Goal: Information Seeking & Learning: Learn about a topic

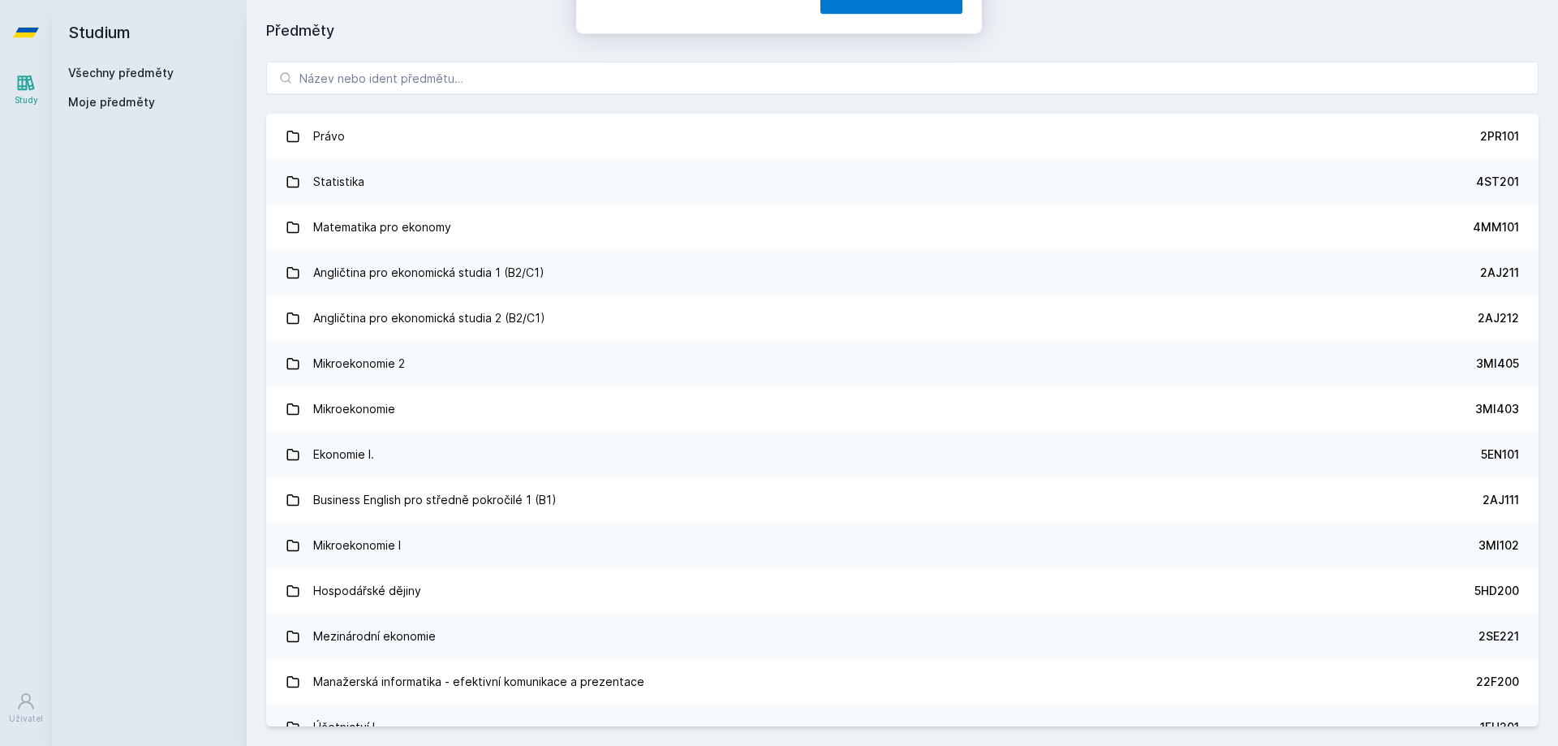
click at [780, 104] on button "Ne" at bounding box center [782, 104] width 58 height 41
click at [123, 71] on link "Všechny předměty" at bounding box center [121, 73] width 106 height 14
click at [456, 75] on input "search" at bounding box center [902, 78] width 1273 height 32
click at [474, 75] on input "search" at bounding box center [902, 78] width 1273 height 32
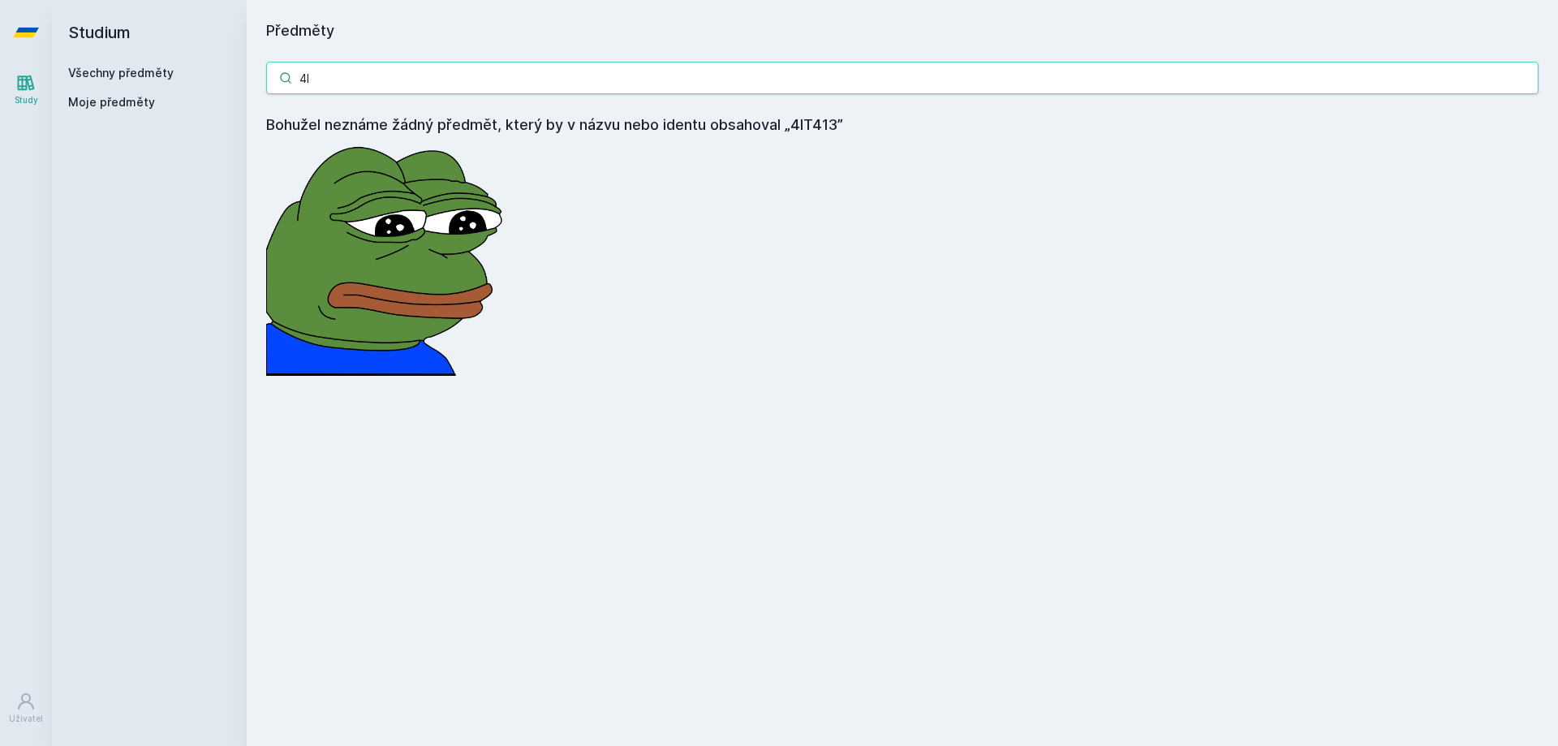
type input "4"
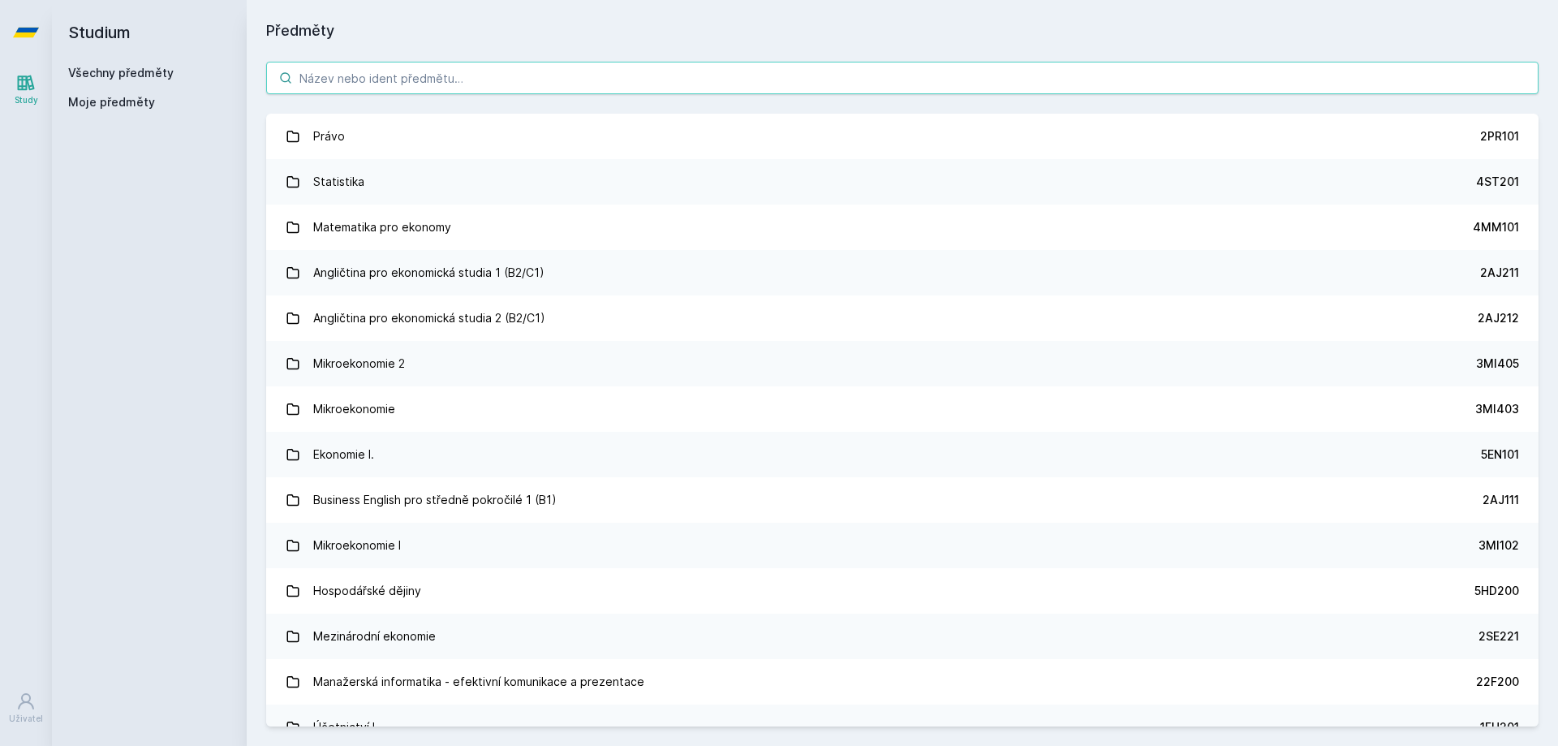
click at [504, 76] on input "search" at bounding box center [902, 78] width 1273 height 32
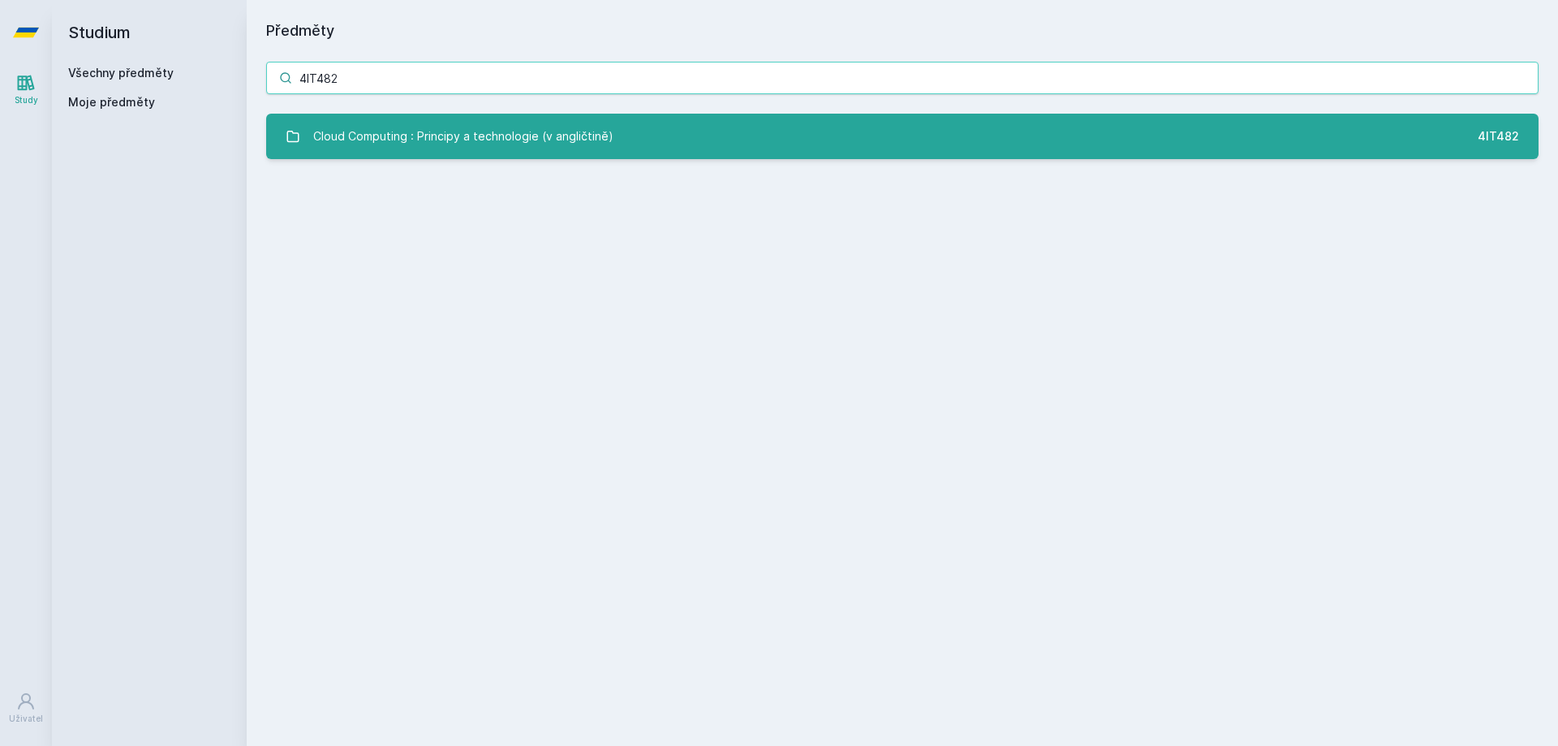
type input "4IT482"
click at [461, 134] on div "Cloud Computing : Principy a technologie (v angličtině)" at bounding box center [463, 136] width 300 height 32
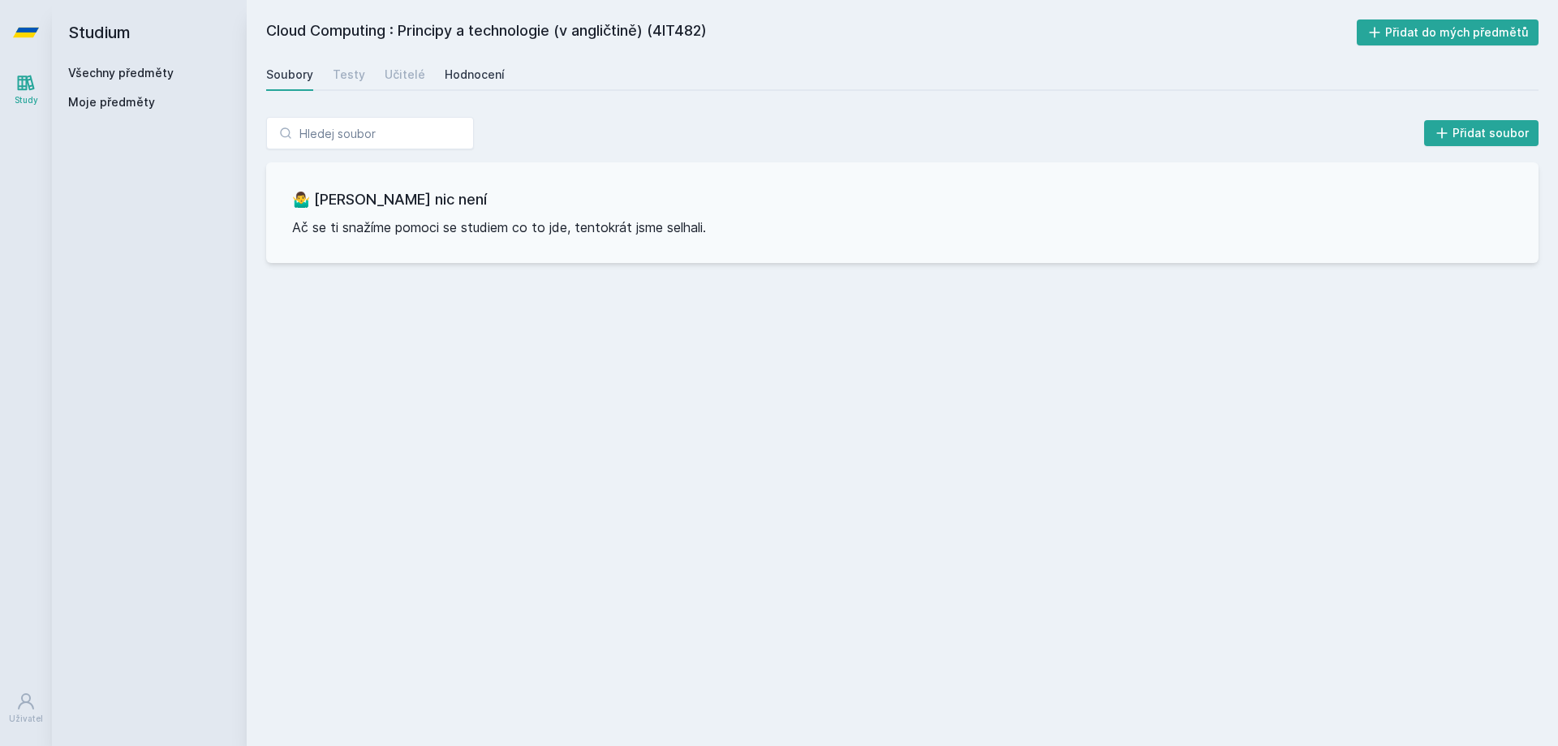
click at [459, 76] on div "Hodnocení" at bounding box center [475, 75] width 60 height 16
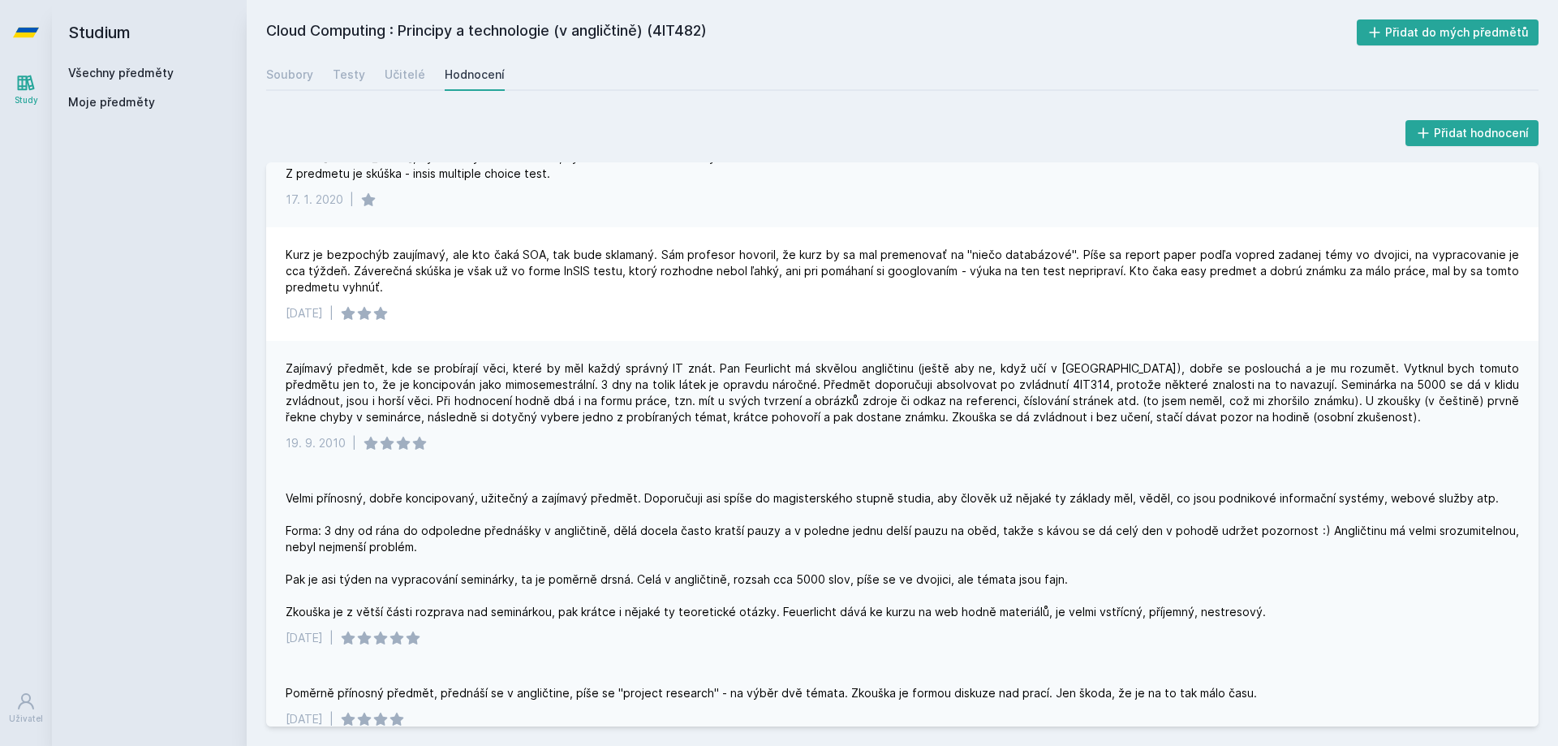
scroll to position [183, 0]
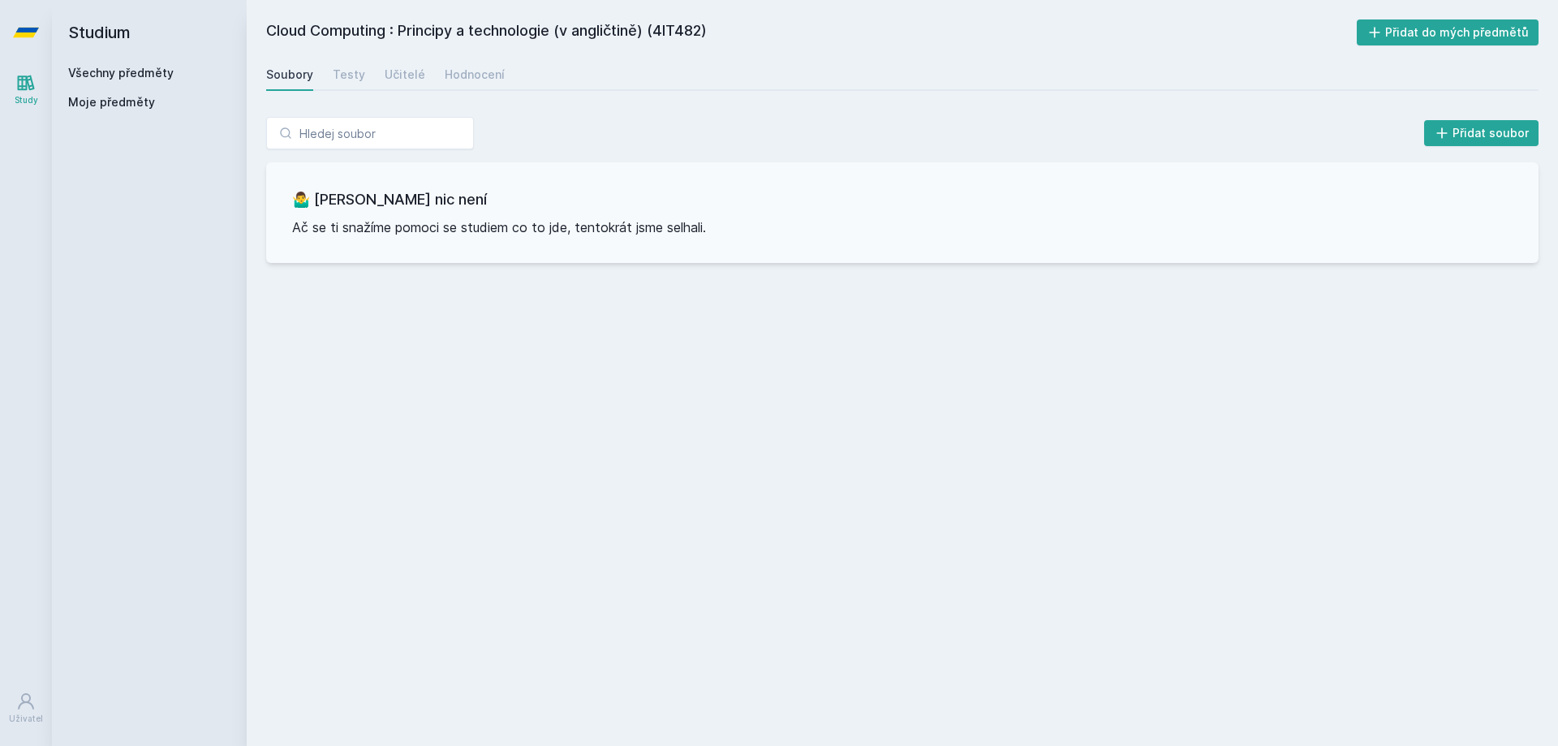
click at [100, 74] on link "Všechny předměty" at bounding box center [121, 73] width 106 height 14
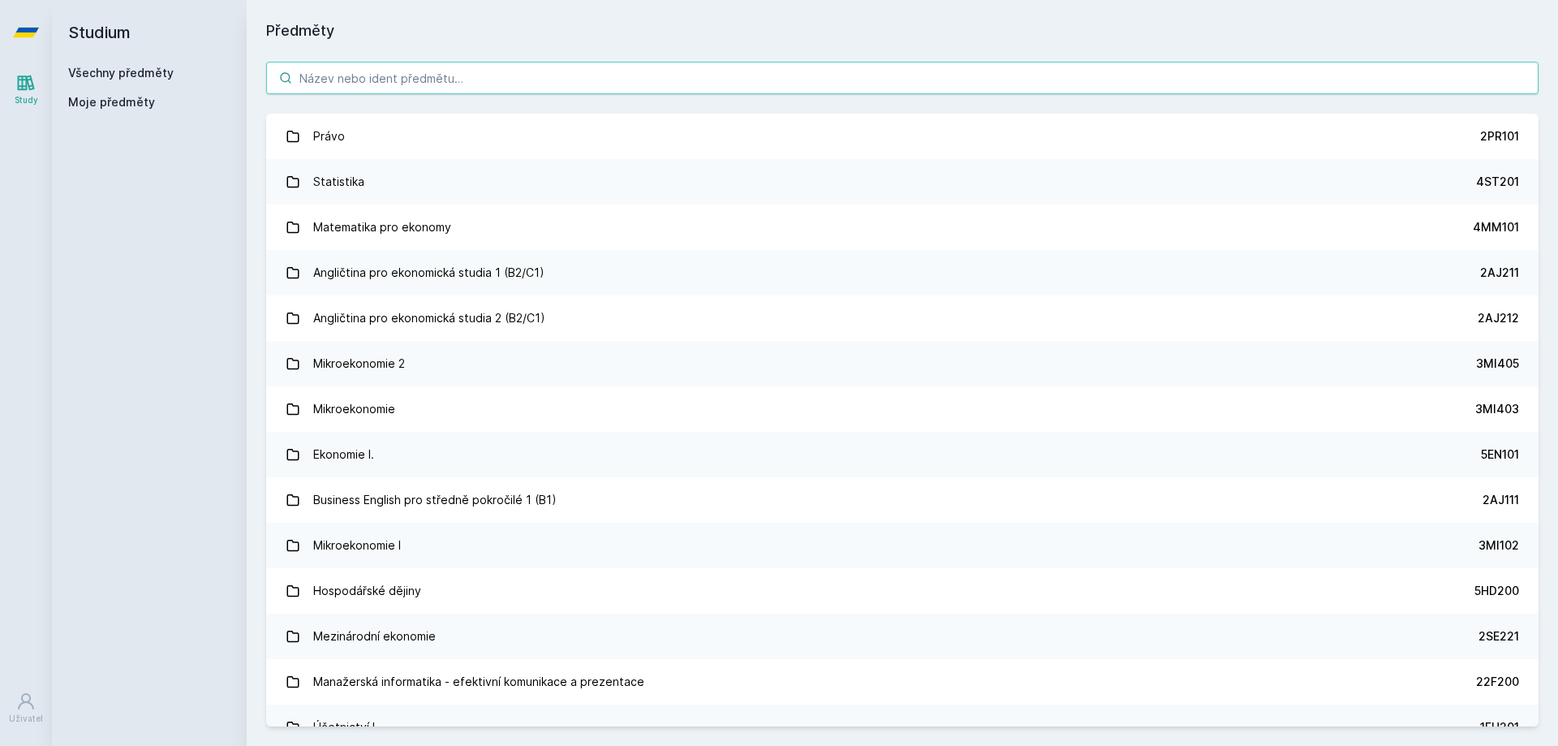
click at [325, 88] on input "search" at bounding box center [902, 78] width 1273 height 32
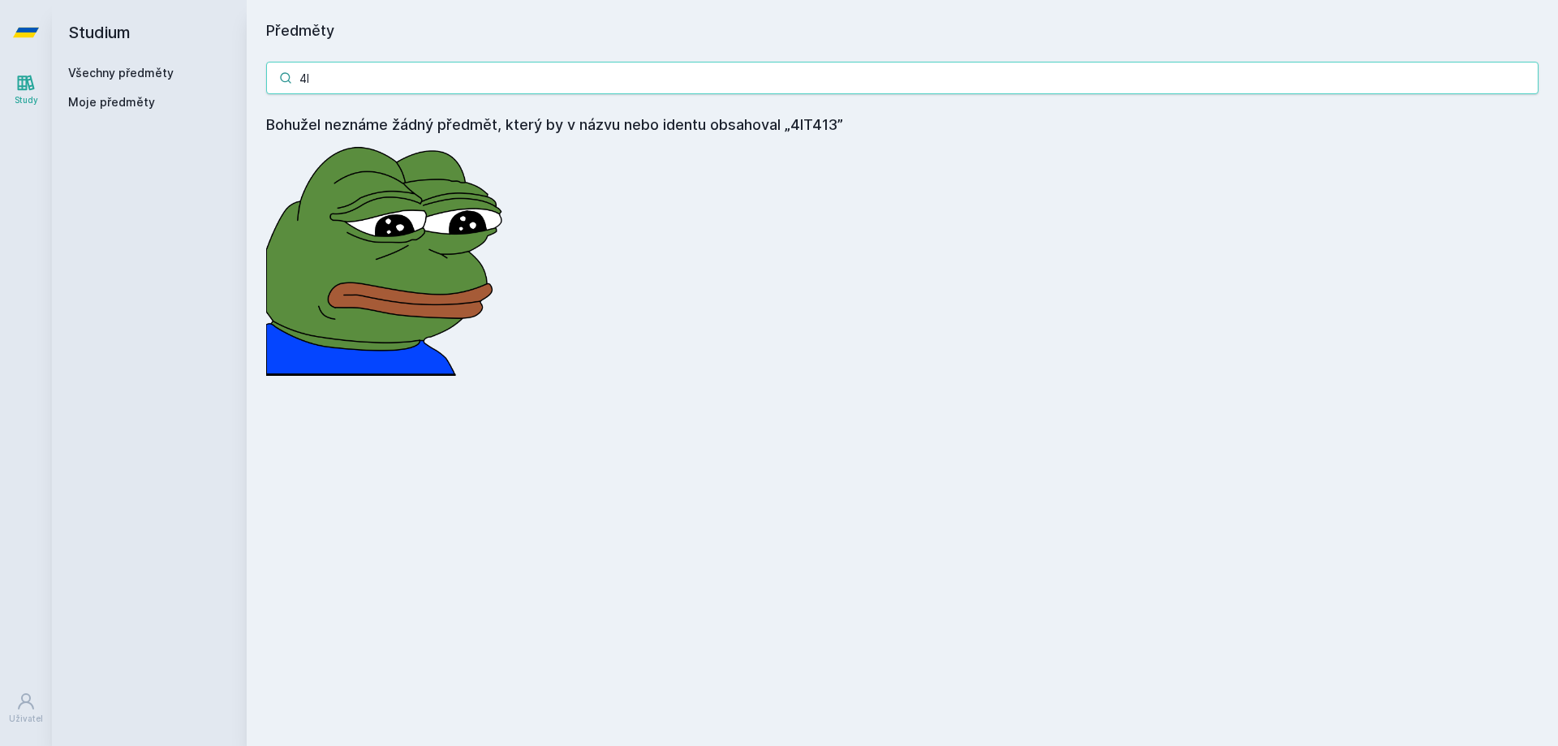
type input "4"
